Goal: Task Accomplishment & Management: Manage account settings

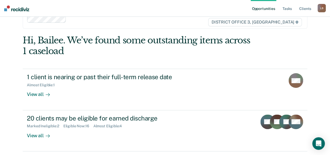
scroll to position [16, 0]
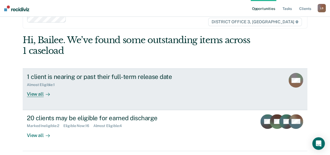
click at [46, 95] on icon at bounding box center [48, 94] width 4 height 4
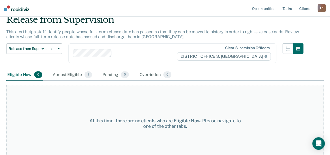
scroll to position [27, 0]
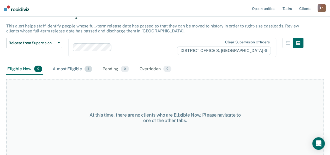
click at [79, 67] on div "Almost Eligible 1" at bounding box center [73, 68] width 42 height 11
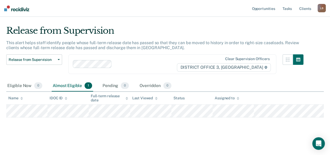
scroll to position [10, 0]
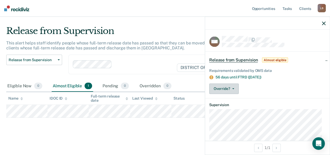
click at [224, 91] on button "Override?" at bounding box center [225, 88] width 30 height 10
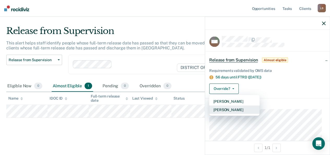
click at [223, 110] on button "[PERSON_NAME]" at bounding box center [235, 109] width 50 height 8
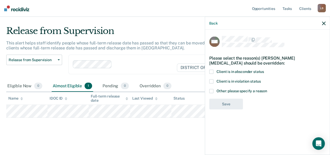
click at [213, 91] on span at bounding box center [212, 91] width 4 height 4
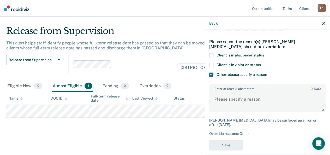
scroll to position [17, 0]
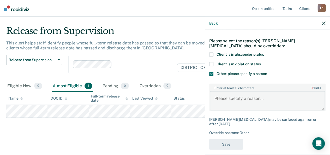
click at [234, 105] on textarea "Enter at least 3 characters 0 / 1600" at bounding box center [267, 100] width 115 height 19
click at [325, 22] on icon "button" at bounding box center [324, 23] width 4 height 4
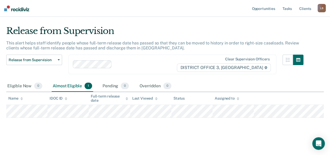
click at [295, 10] on ul "Opportunities Tasks Client s" at bounding box center [284, 8] width 67 height 17
click at [291, 10] on link "Tasks" at bounding box center [287, 8] width 11 height 17
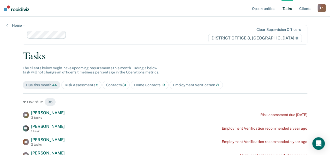
click at [78, 83] on div "Risk Assessments 5" at bounding box center [82, 85] width 34 height 4
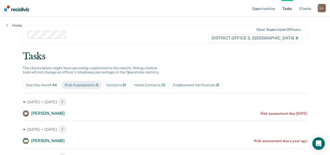
click at [114, 85] on div "Contacts 31" at bounding box center [116, 85] width 20 height 4
click at [152, 84] on div "Home Contacts 13" at bounding box center [149, 85] width 31 height 4
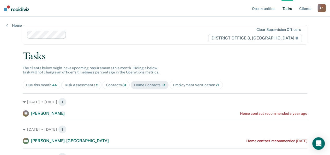
click at [185, 84] on div "Employment Verification 21" at bounding box center [196, 85] width 47 height 4
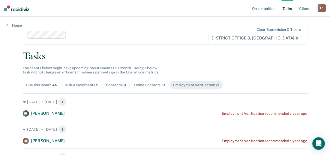
click at [48, 87] on span "Due this month 44" at bounding box center [42, 85] width 38 height 8
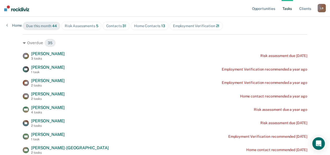
scroll to position [60, 0]
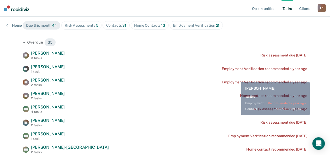
click at [237, 79] on div "CB [PERSON_NAME] 2 tasks Employment Verification recommended a year ago" at bounding box center [165, 82] width 285 height 9
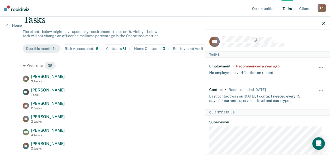
scroll to position [24, 0]
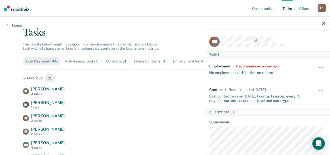
click at [322, 25] on div at bounding box center [267, 23] width 125 height 13
